Goal: Transaction & Acquisition: Download file/media

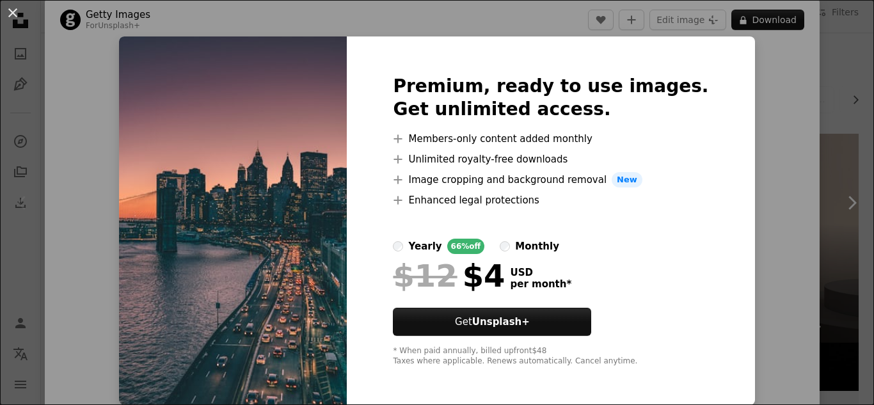
scroll to position [5, 0]
click at [789, 61] on div "An X shape Premium, ready to use images. Get unlimited access. A plus sign Memb…" at bounding box center [437, 202] width 874 height 405
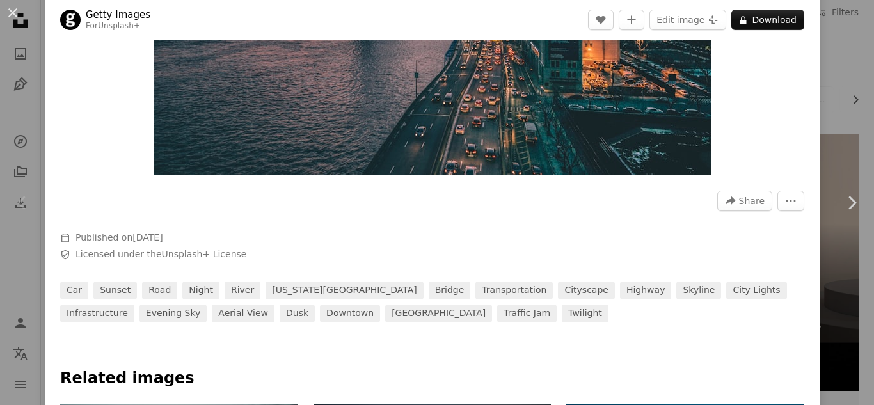
scroll to position [293, 0]
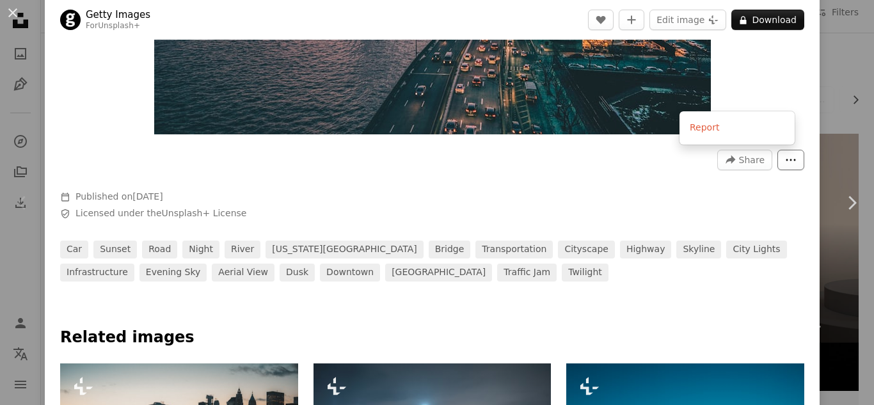
click at [788, 161] on button "More Actions" at bounding box center [790, 160] width 27 height 20
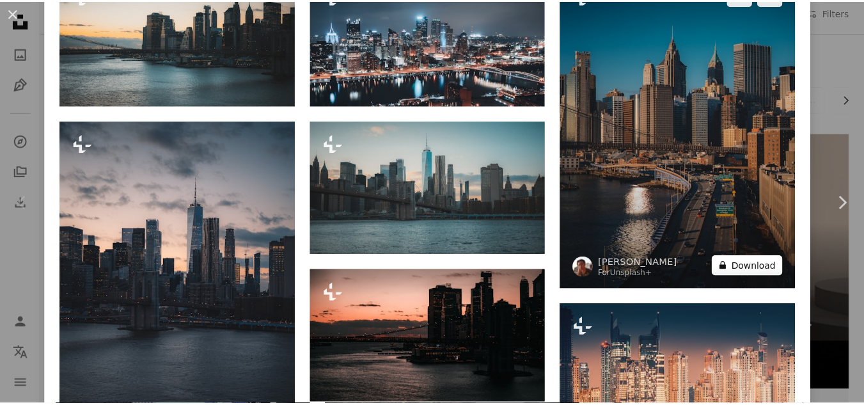
scroll to position [0, 0]
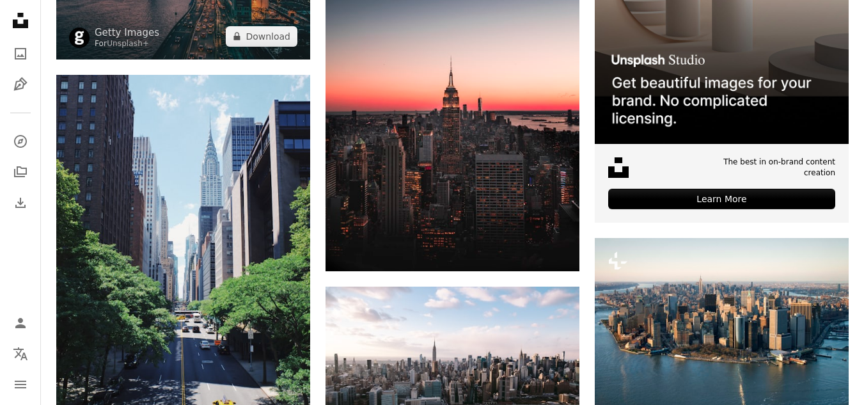
scroll to position [459, 0]
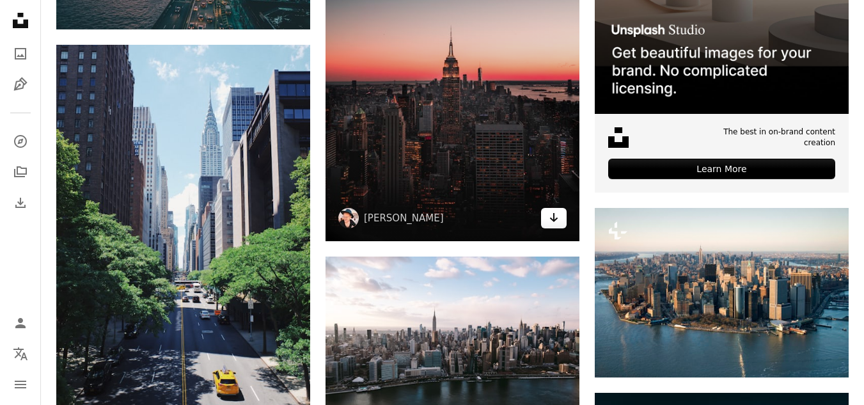
click at [558, 219] on icon "Arrow pointing down" at bounding box center [554, 217] width 10 height 15
